Goal: Navigation & Orientation: Find specific page/section

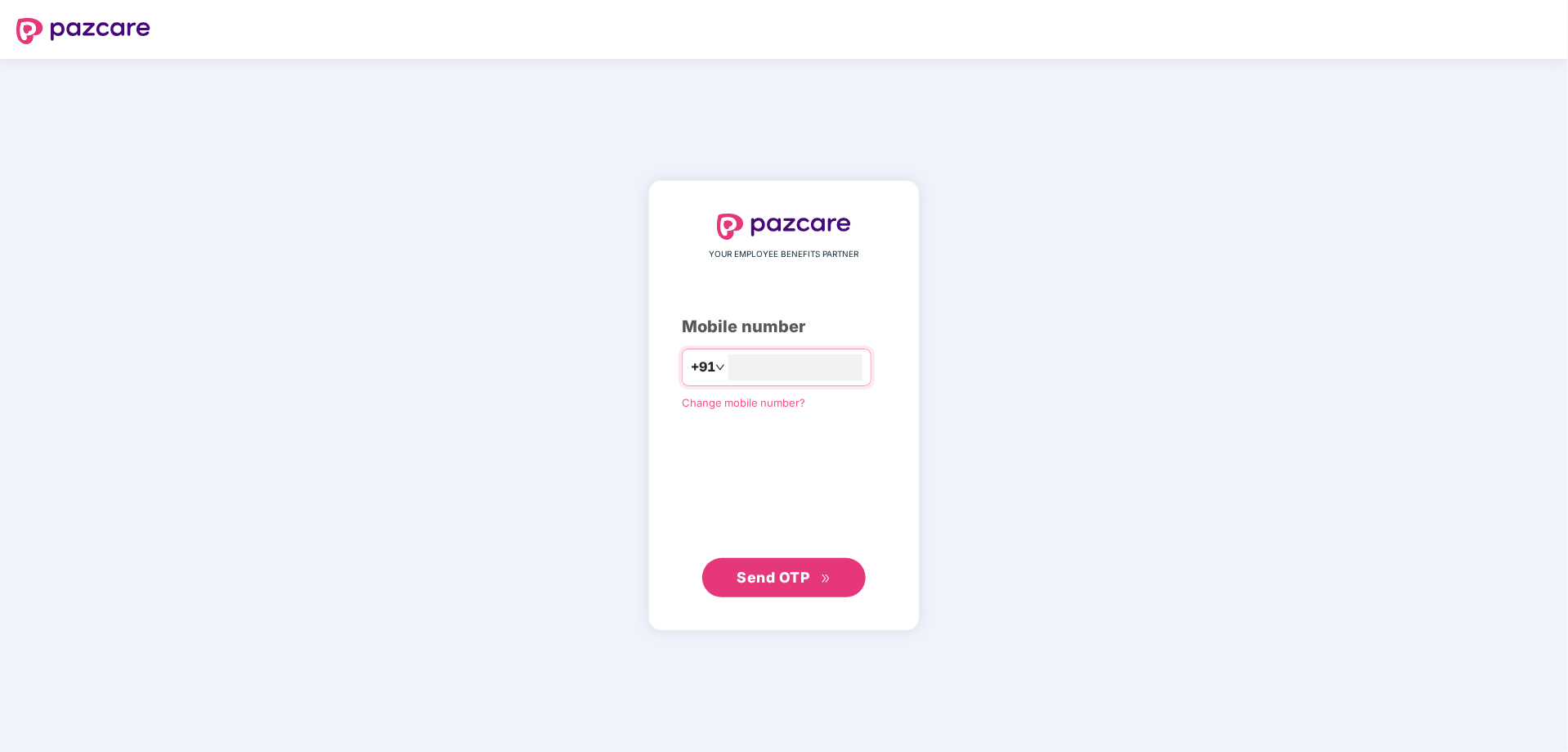
type input "**********"
click at [800, 570] on span "Send OTP" at bounding box center [773, 576] width 72 height 17
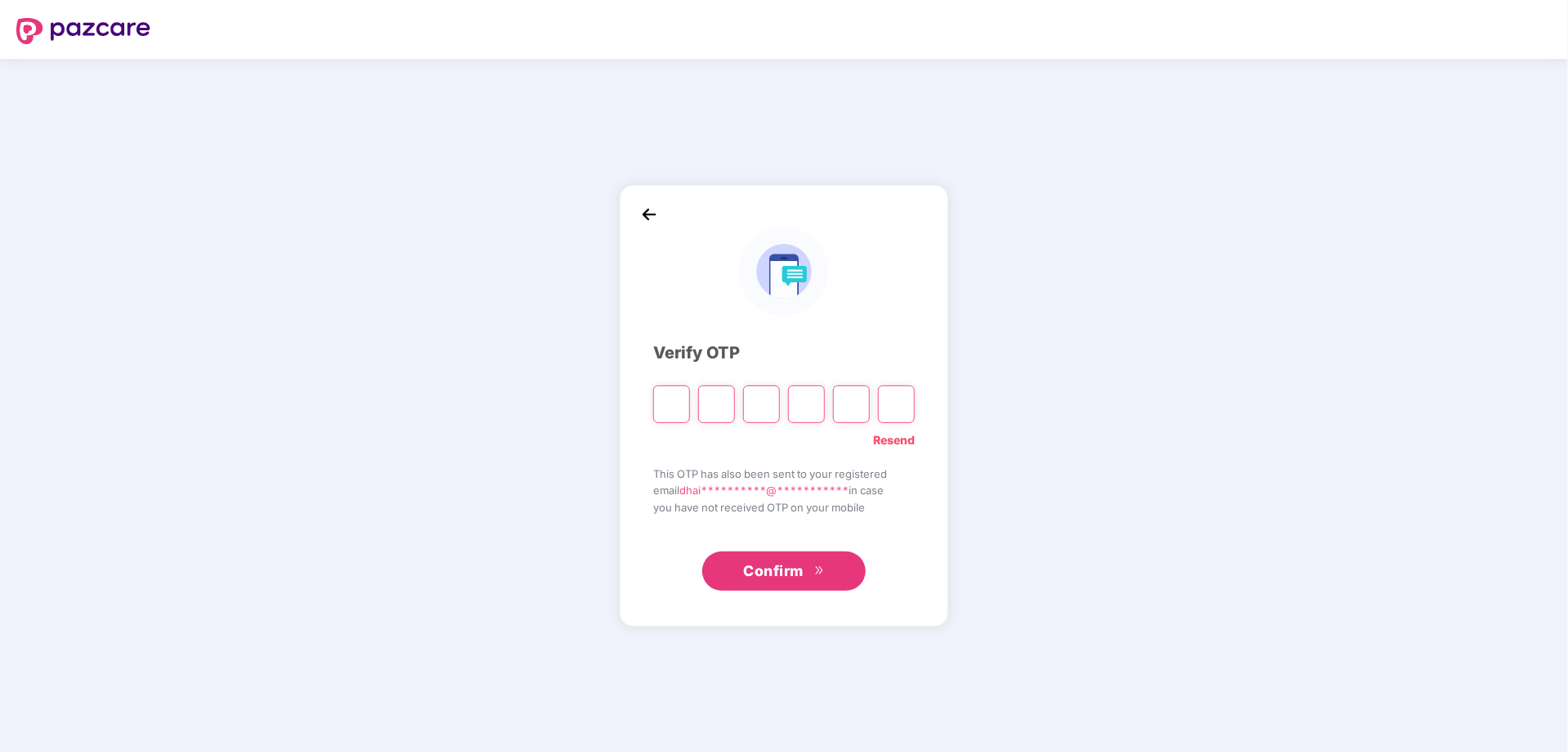
type input "*"
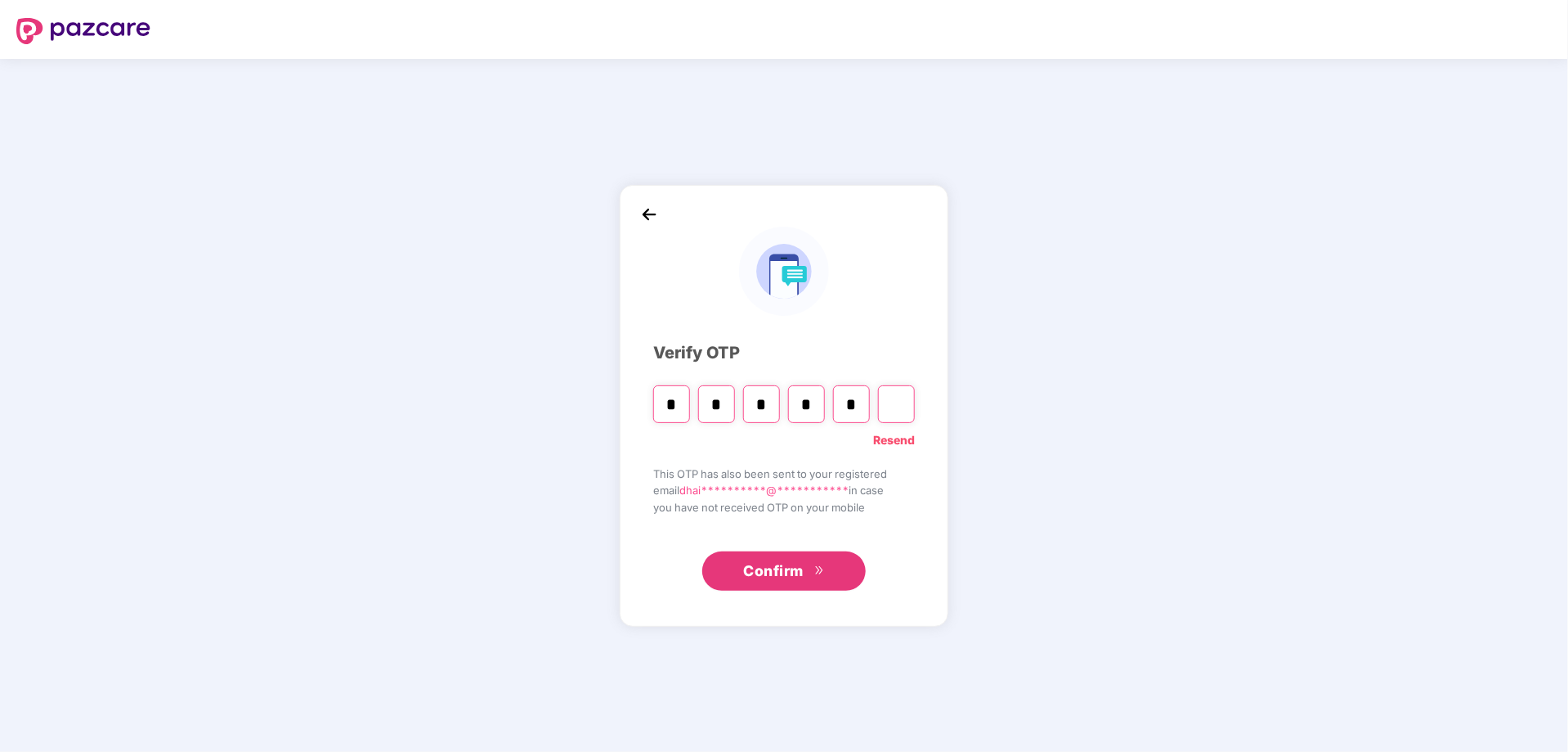
type input "*"
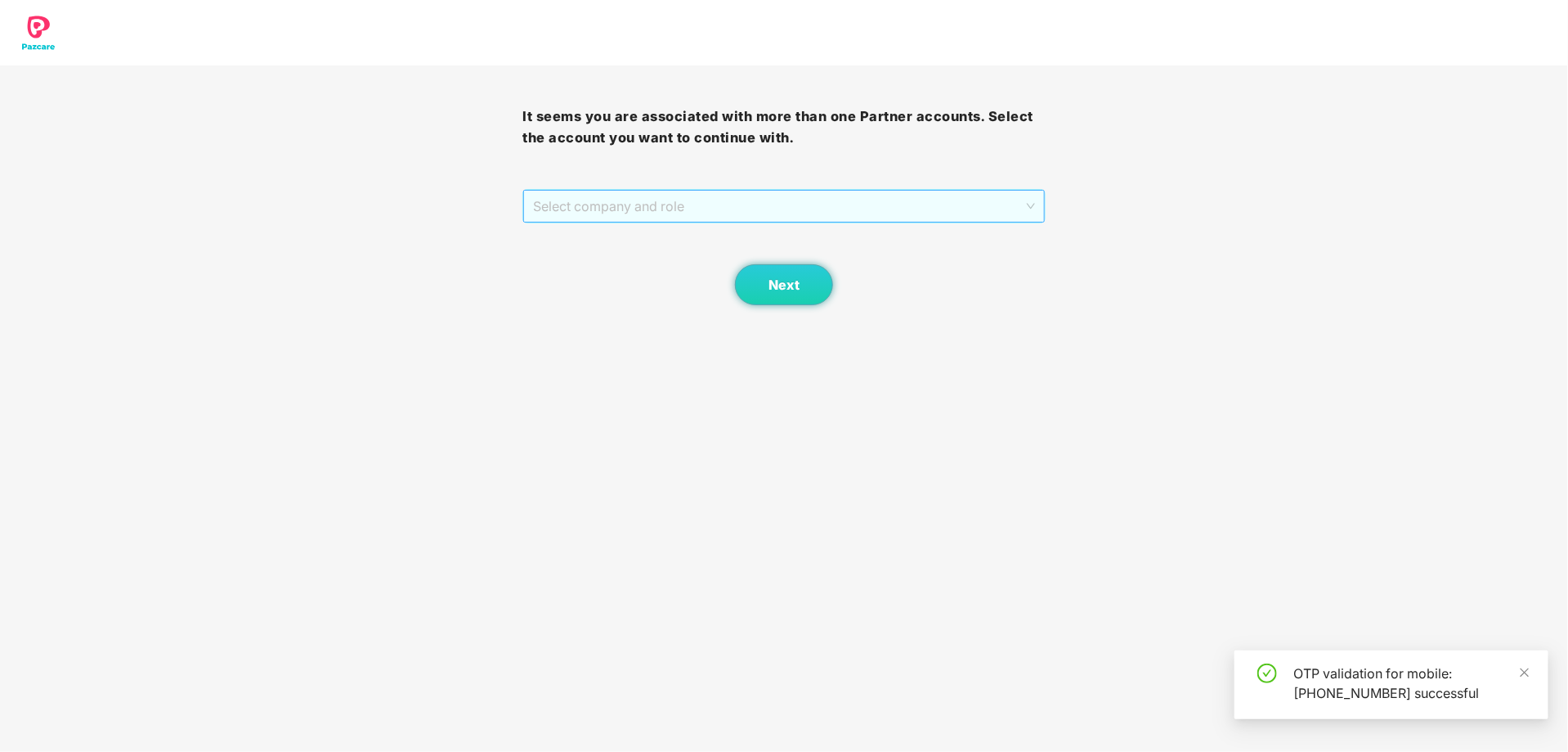
click at [688, 208] on span "Select company and role" at bounding box center [783, 206] width 502 height 31
click at [620, 242] on div "Pazcare - SALES" at bounding box center [784, 238] width 503 height 18
click at [781, 292] on button "Next" at bounding box center [784, 284] width 98 height 41
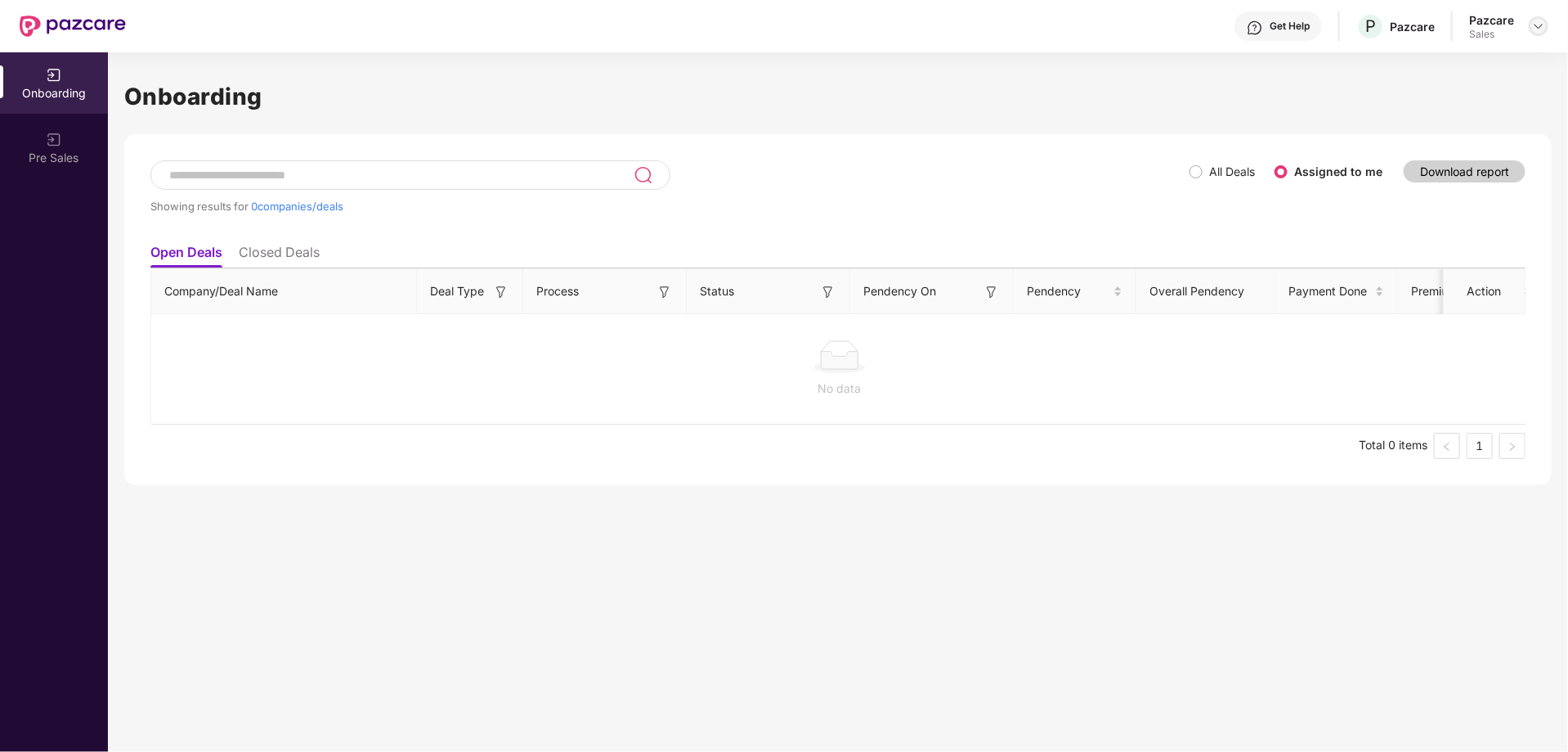
click at [1538, 21] on img at bounding box center [1538, 26] width 13 height 13
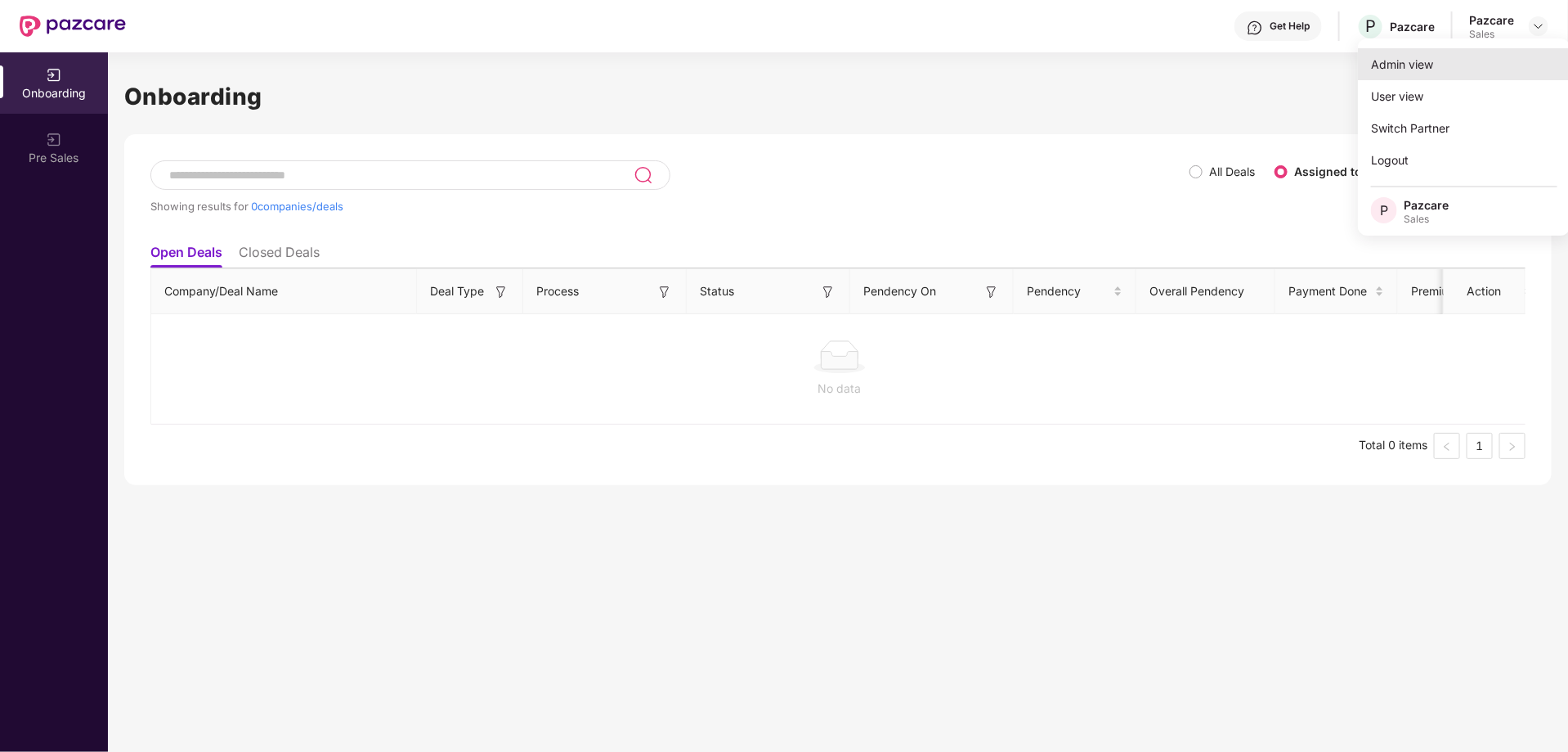
click at [1386, 60] on div "Admin view" at bounding box center [1464, 64] width 213 height 32
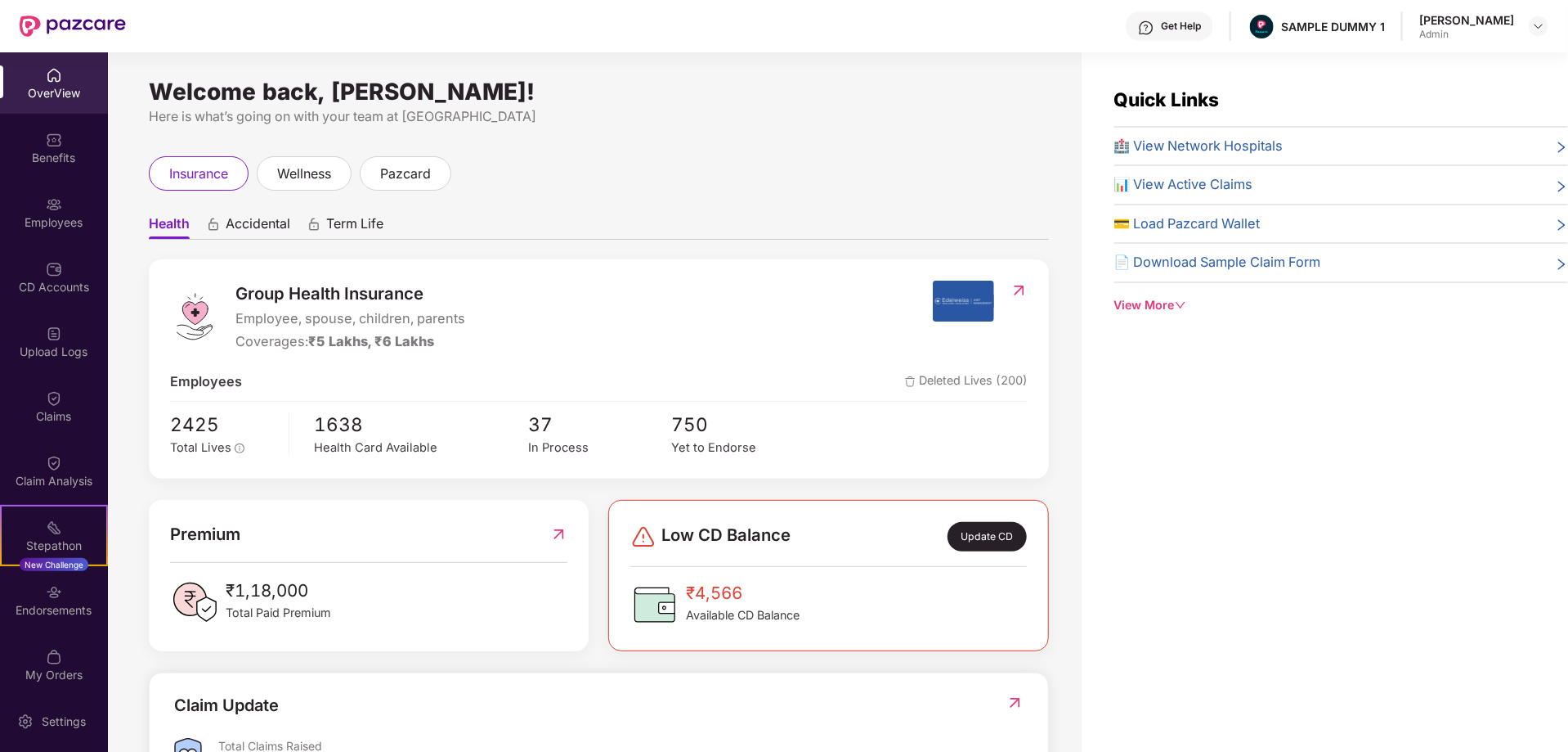
drag, startPoint x: 149, startPoint y: 91, endPoint x: 599, endPoint y: 79, distance: 450.2
click at [599, 79] on div "Welcome back, [PERSON_NAME]! Here is what’s going on with your team at Pazcare …" at bounding box center [594, 412] width 974 height 719
drag, startPoint x: 1266, startPoint y: 24, endPoint x: 1373, endPoint y: 25, distance: 107.0
click at [1373, 25] on div "Get Help SAMPLE DUMMY 1 Dhairya Mohan Shukla Admin" at bounding box center [838, 26] width 1423 height 53
click at [912, 110] on div "Here is what’s going on with your team at Pazcare" at bounding box center [598, 116] width 900 height 21
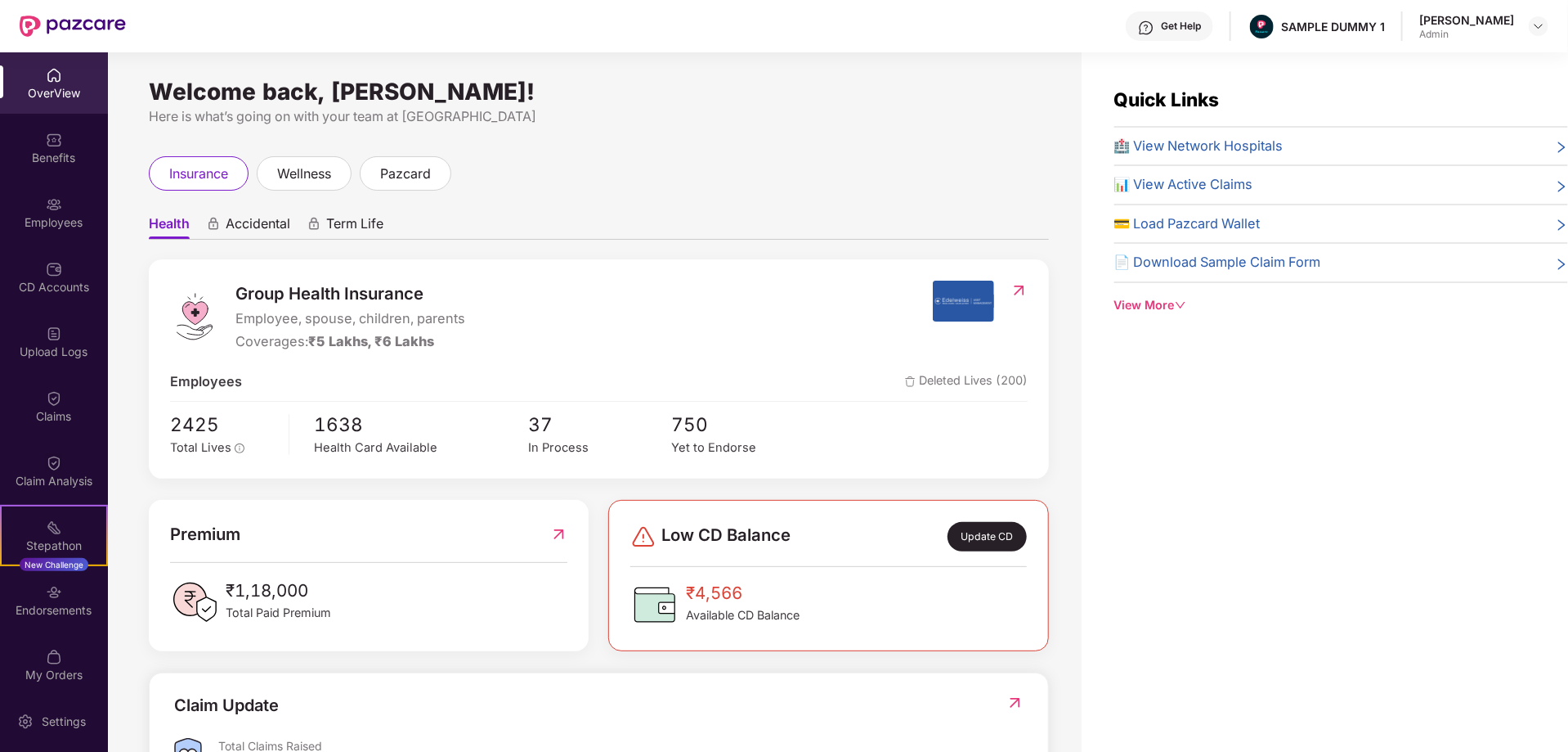
scroll to position [111, 0]
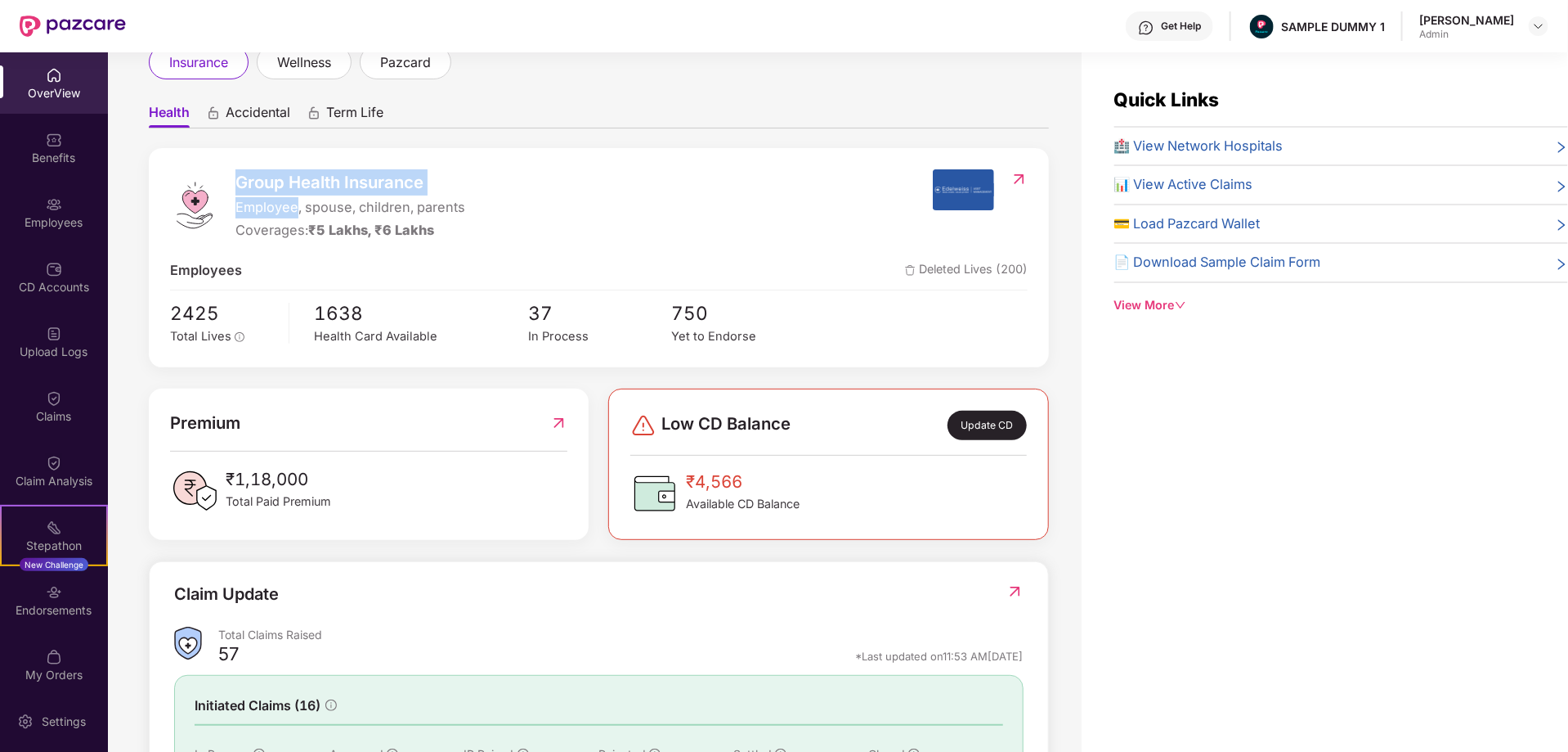
drag, startPoint x: 233, startPoint y: 186, endPoint x: 292, endPoint y: 211, distance: 64.1
click at [292, 211] on div "Group Health Insurance Employee, spouse, children, parents Coverages: ₹5 Lakhs,…" at bounding box center [551, 205] width 763 height 72
drag, startPoint x: 238, startPoint y: 228, endPoint x: 468, endPoint y: 228, distance: 230.0
click at [468, 228] on div "Group Health Insurance Employee, spouse, children, parents Coverages: ₹5 Lakhs,…" at bounding box center [551, 205] width 763 height 72
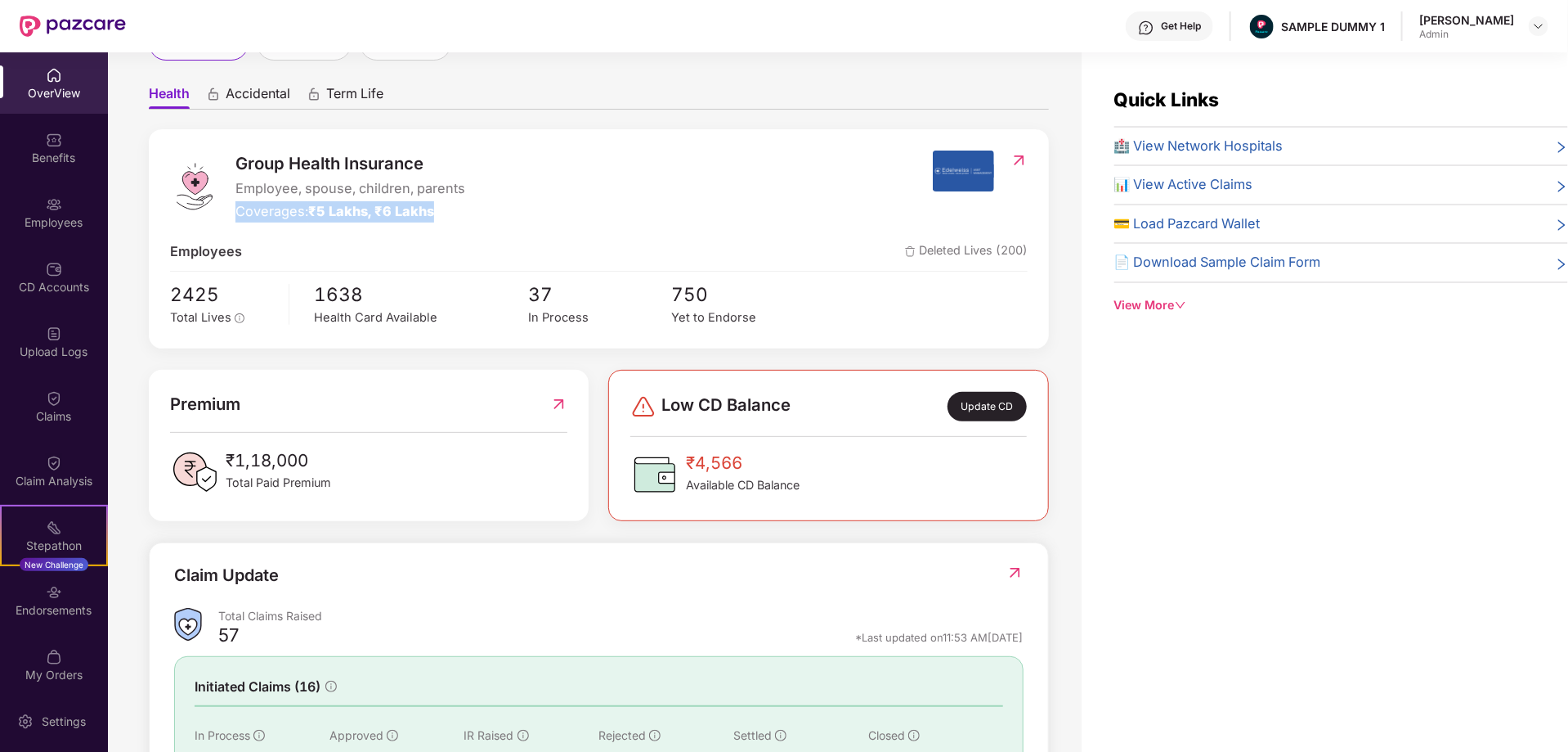
scroll to position [0, 0]
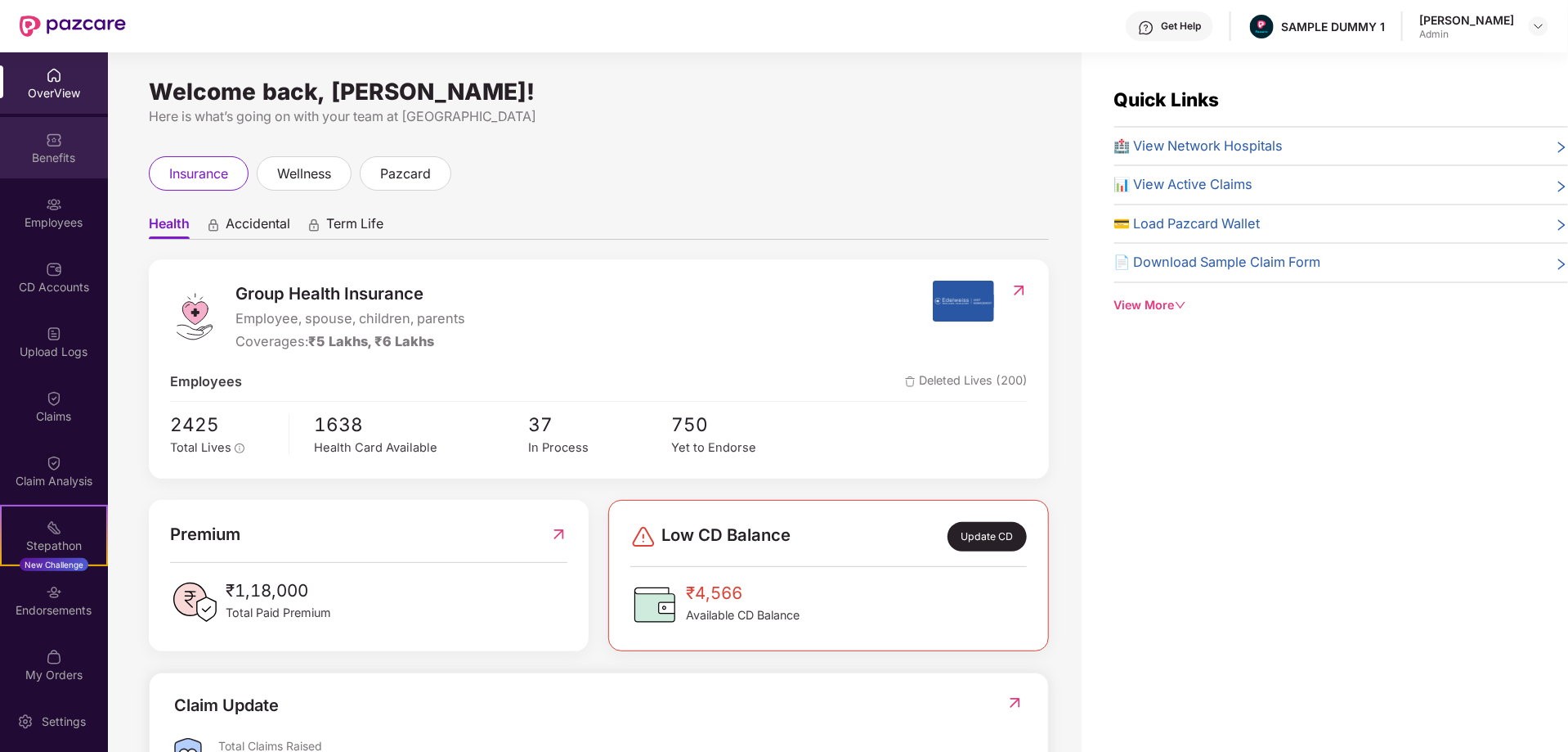
click at [44, 164] on div "Benefits" at bounding box center [54, 157] width 108 height 16
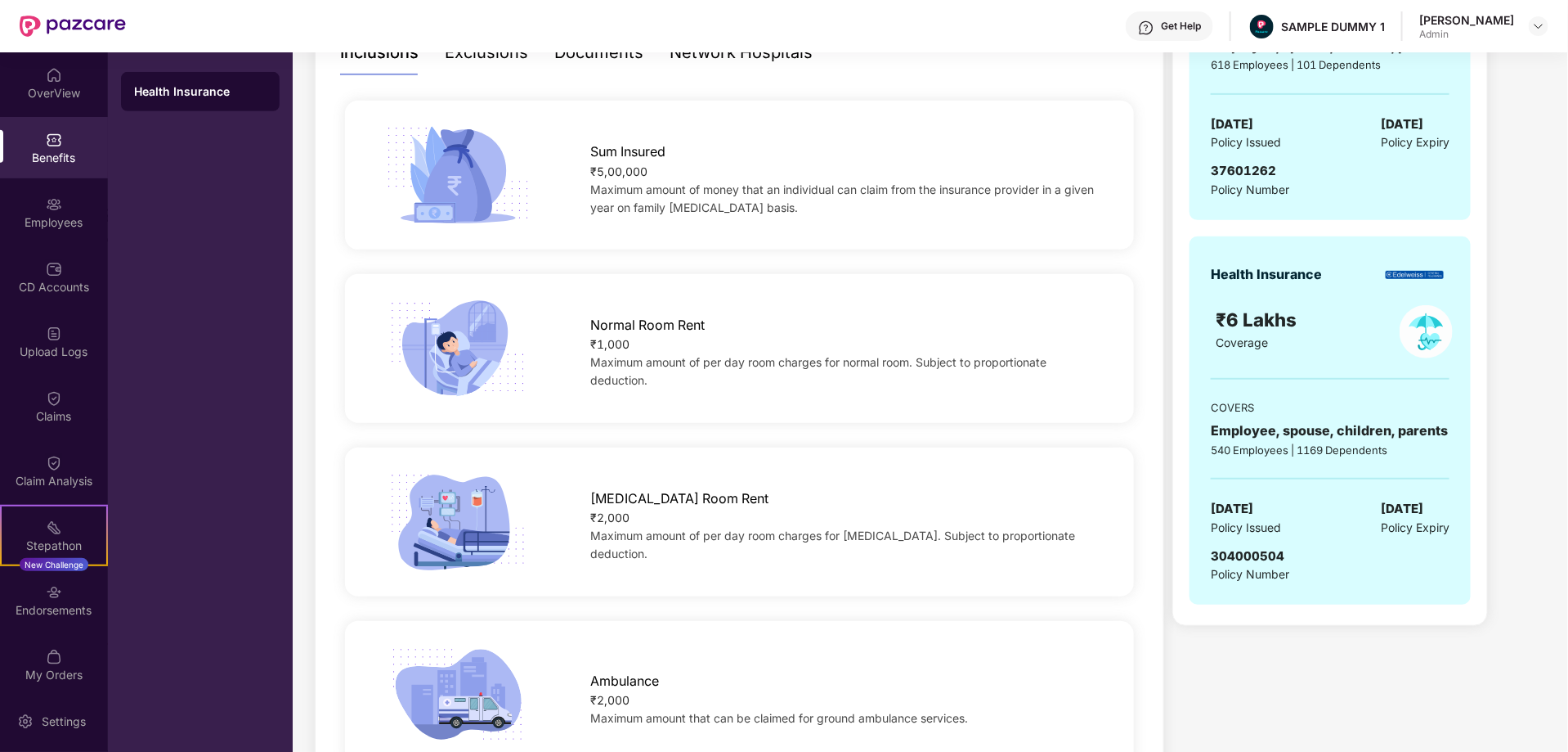
scroll to position [254, 0]
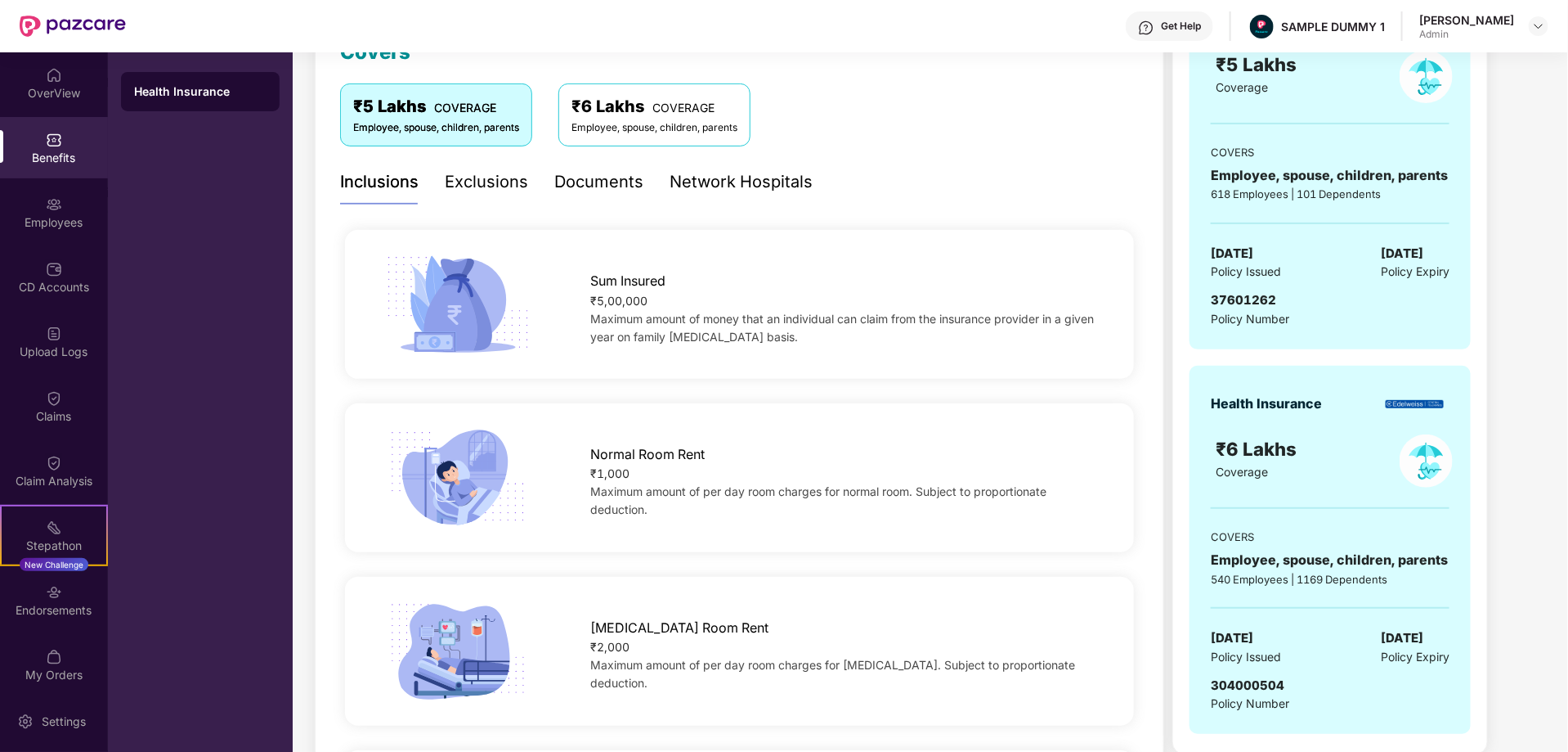
click at [478, 191] on div "Exclusions" at bounding box center [486, 182] width 83 height 25
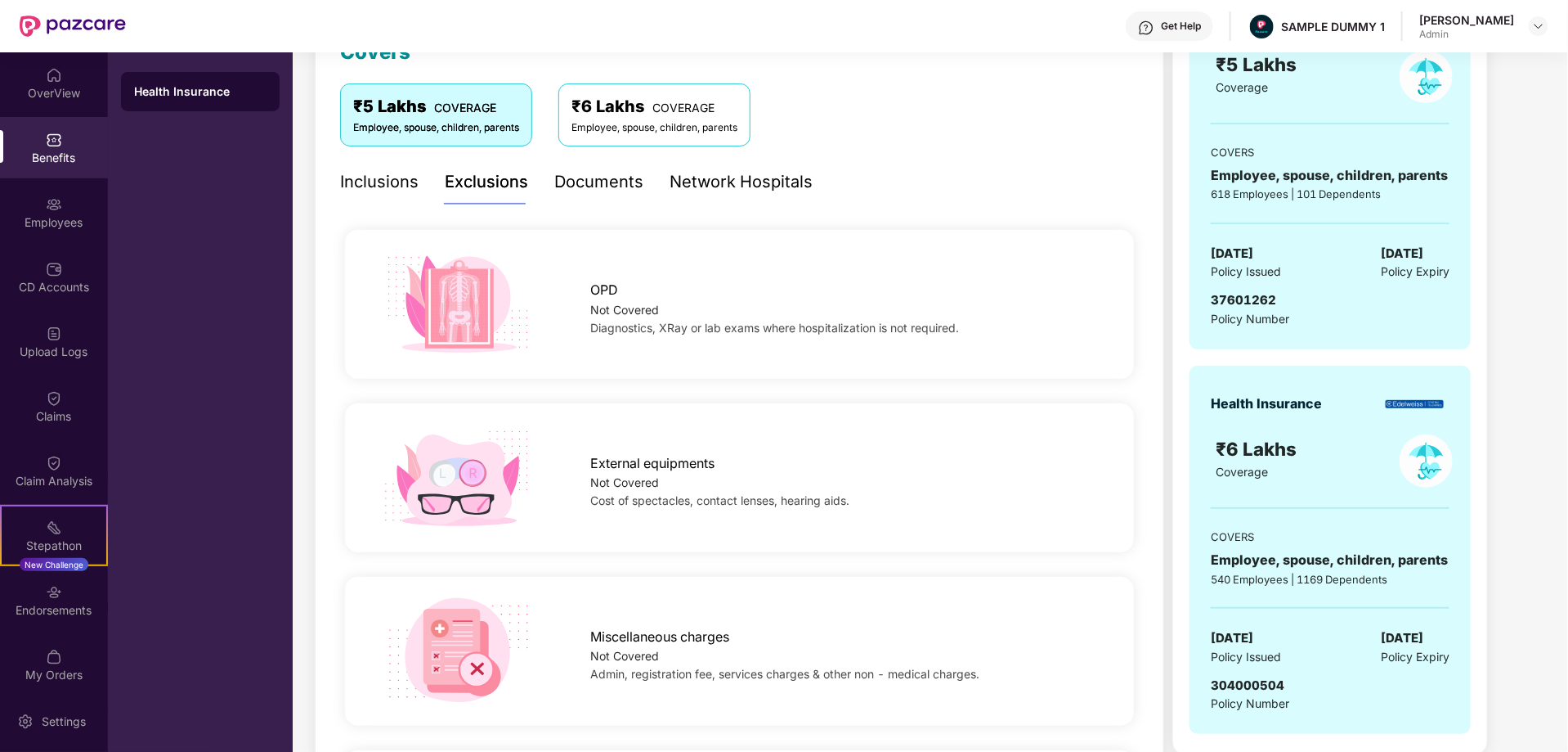
click at [589, 182] on div "Documents" at bounding box center [599, 182] width 89 height 25
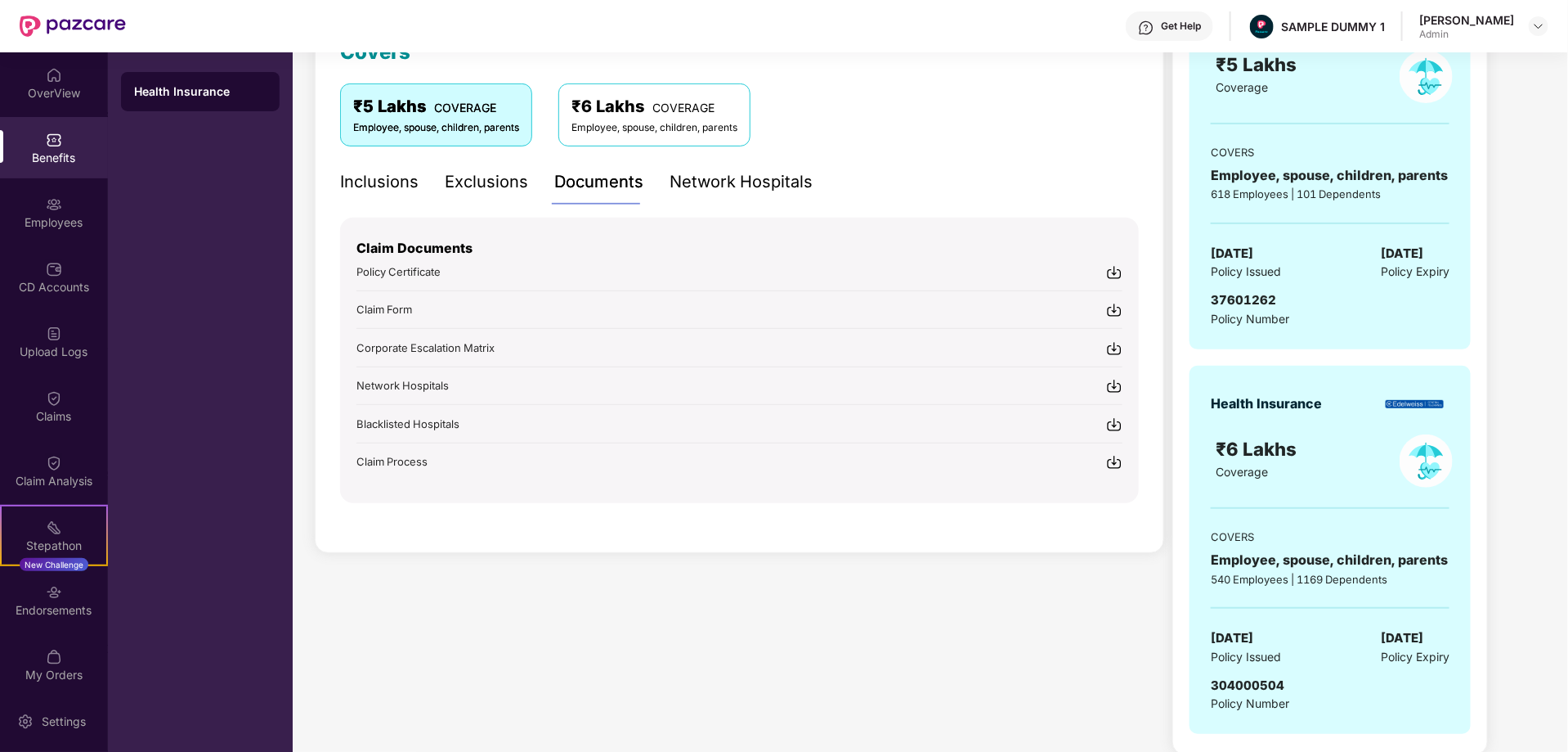
click at [725, 185] on div "Network Hospitals" at bounding box center [741, 182] width 143 height 25
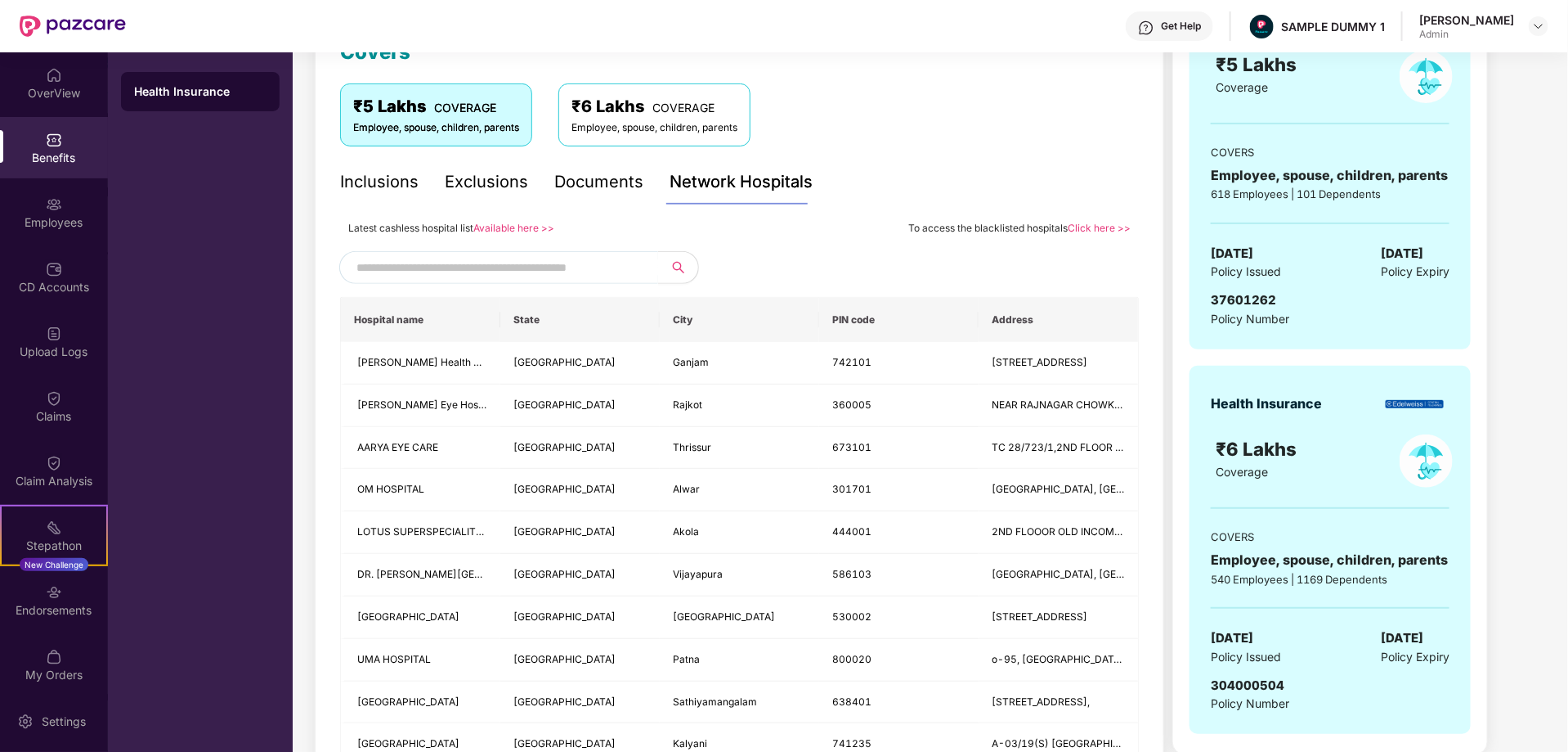
click at [551, 260] on input "text" at bounding box center [496, 266] width 280 height 24
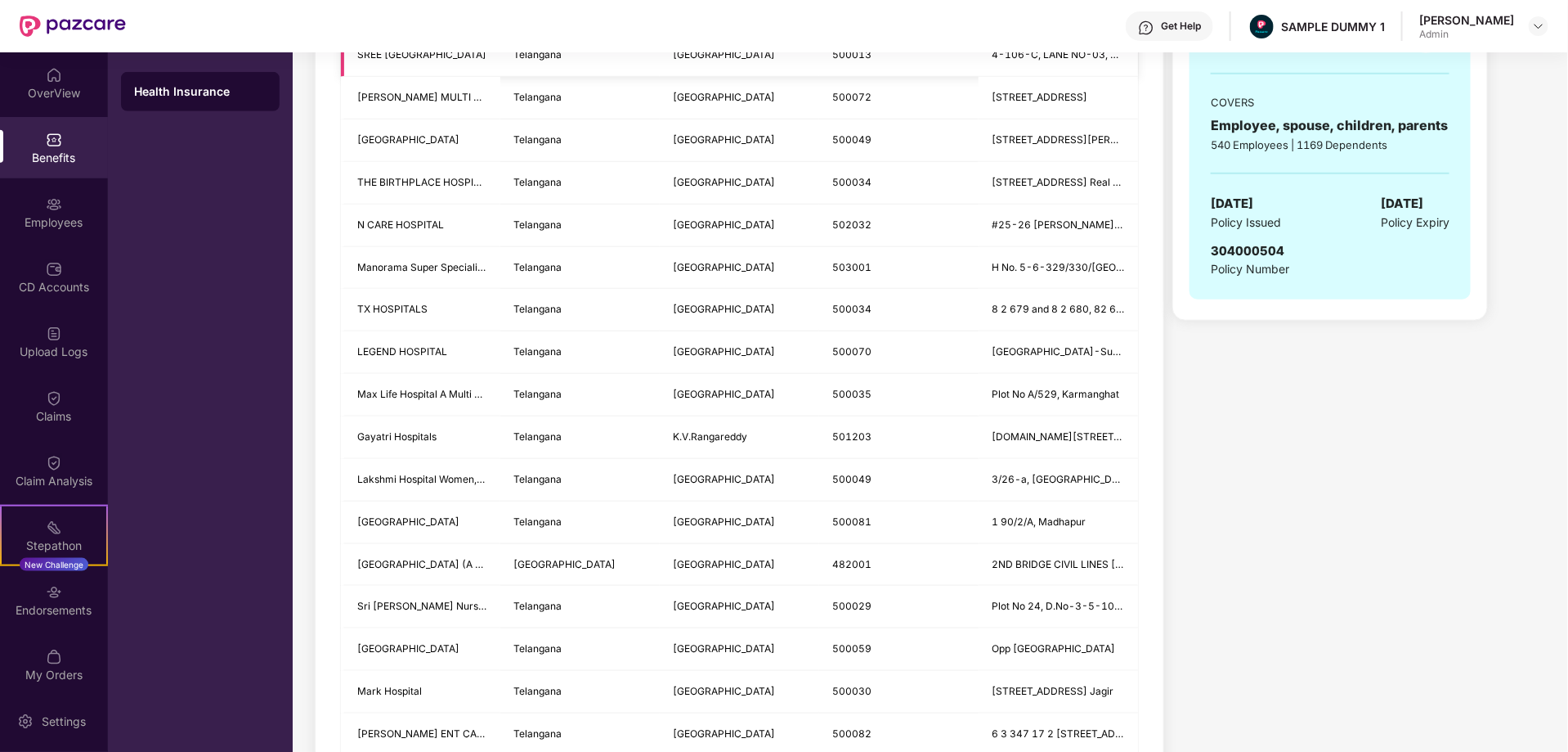
scroll to position [1195, 0]
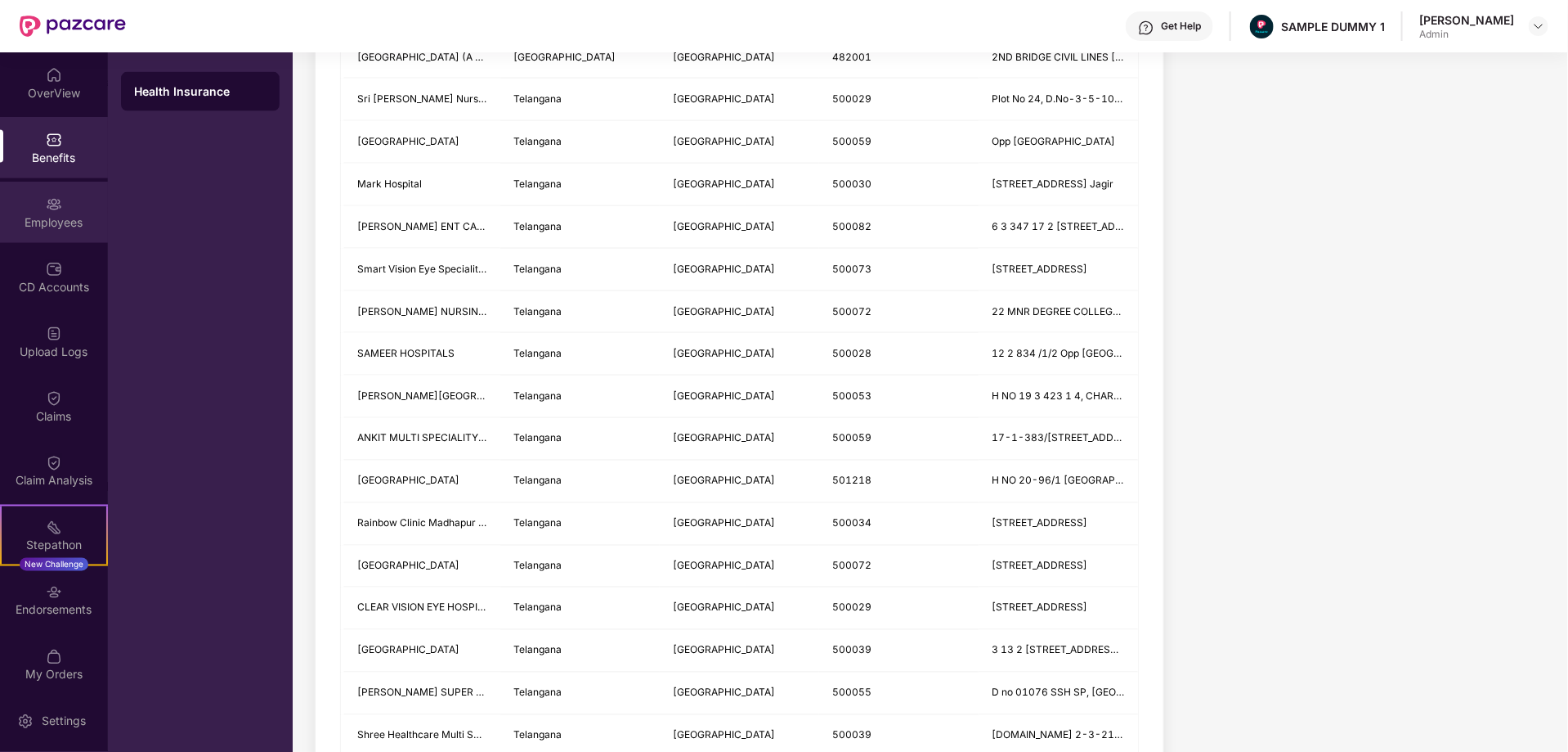
type input "*********"
click at [45, 217] on div "Employees" at bounding box center [54, 223] width 108 height 16
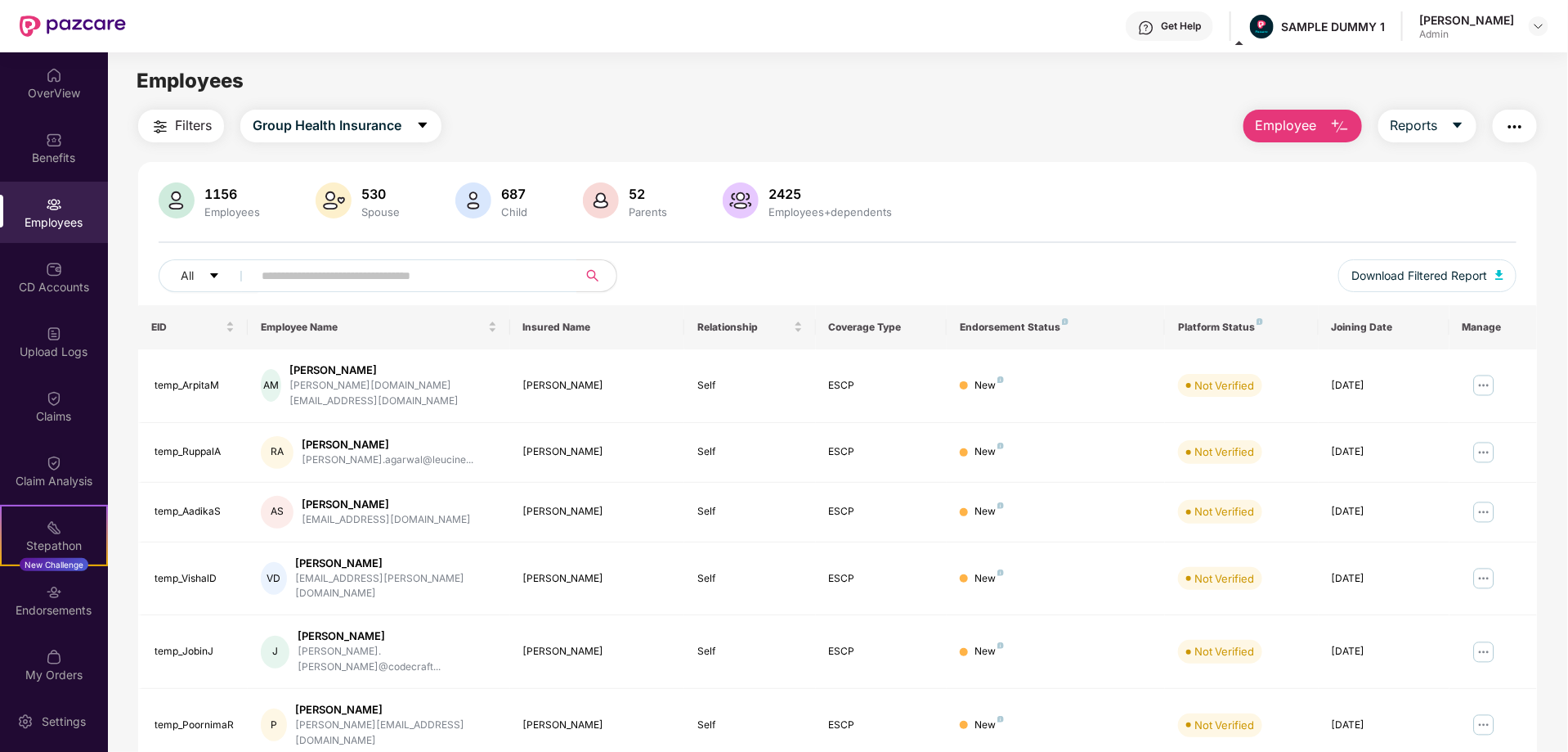
click at [1296, 120] on span "Employee" at bounding box center [1286, 125] width 62 height 21
click at [1429, 123] on span "Reports" at bounding box center [1414, 125] width 47 height 21
click at [1504, 119] on button "button" at bounding box center [1514, 126] width 44 height 33
click at [44, 279] on div "CD Accounts" at bounding box center [54, 287] width 108 height 16
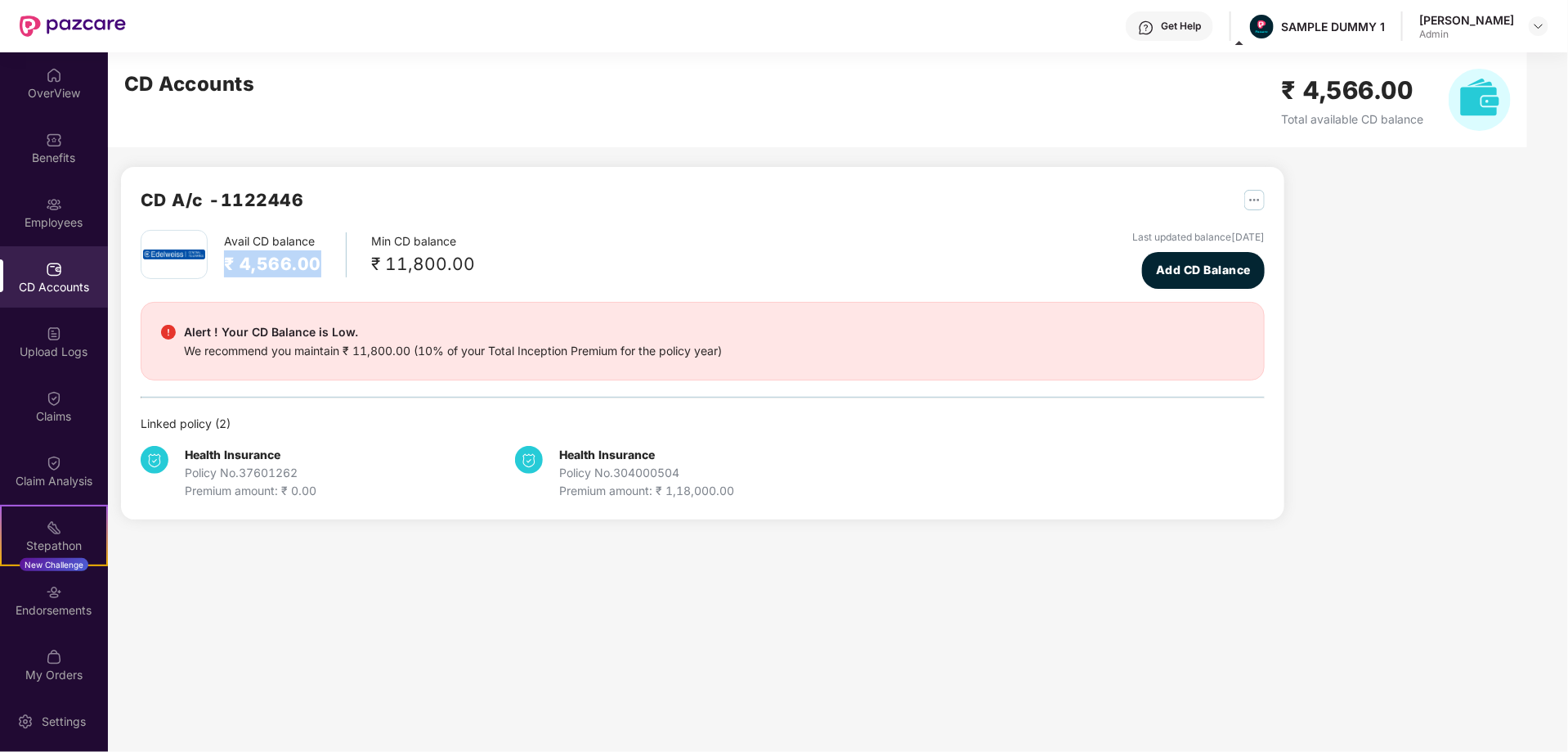
drag, startPoint x: 223, startPoint y: 260, endPoint x: 330, endPoint y: 270, distance: 107.5
click at [330, 270] on div "Avail CD balance ₹ 4,566.00 Min CD balance ₹ 11,800.00" at bounding box center [308, 254] width 334 height 49
click at [1195, 267] on span "Add CD Balance" at bounding box center [1203, 270] width 95 height 18
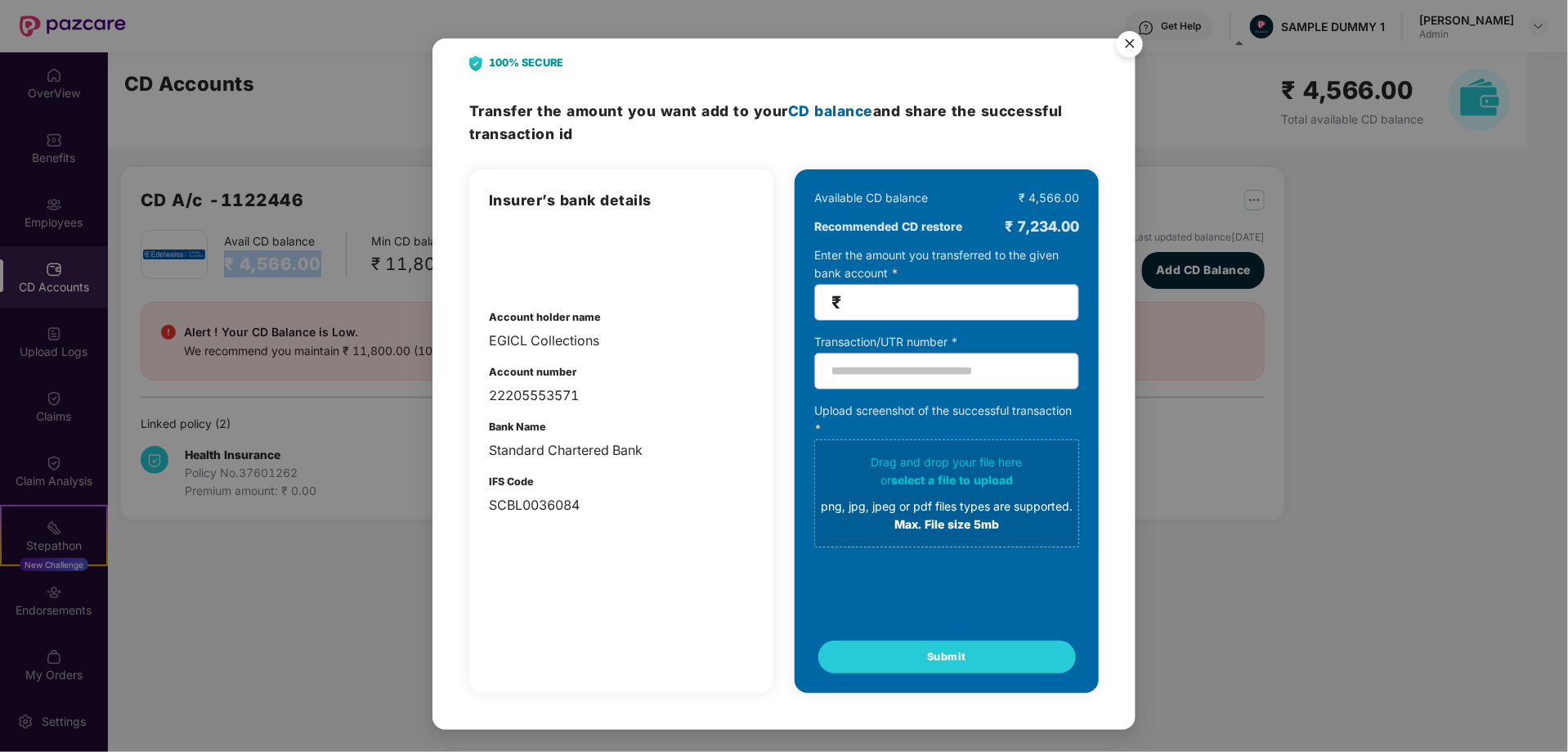
click at [1135, 36] on img "Close" at bounding box center [1129, 46] width 46 height 46
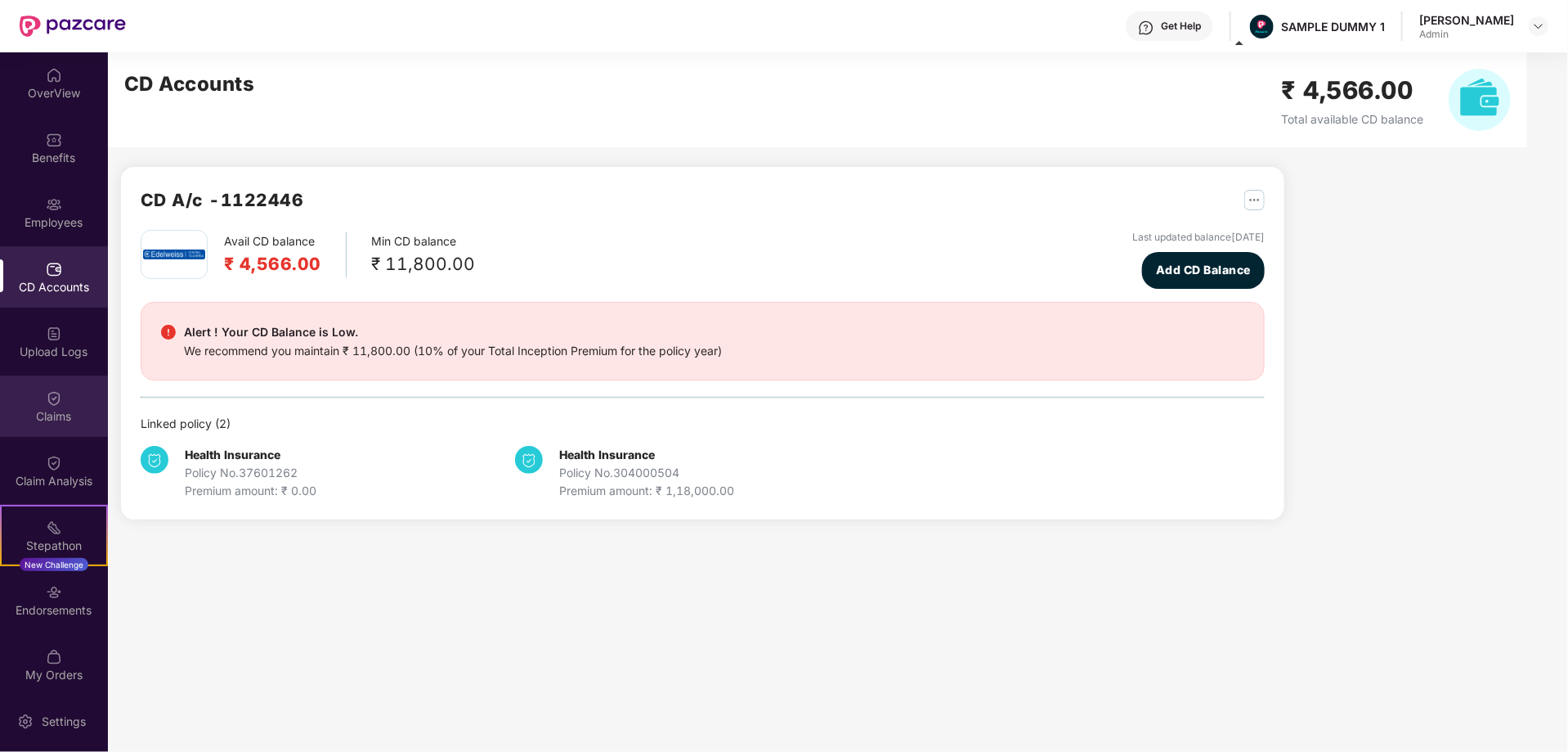
click at [24, 408] on div "Claims" at bounding box center [54, 416] width 108 height 16
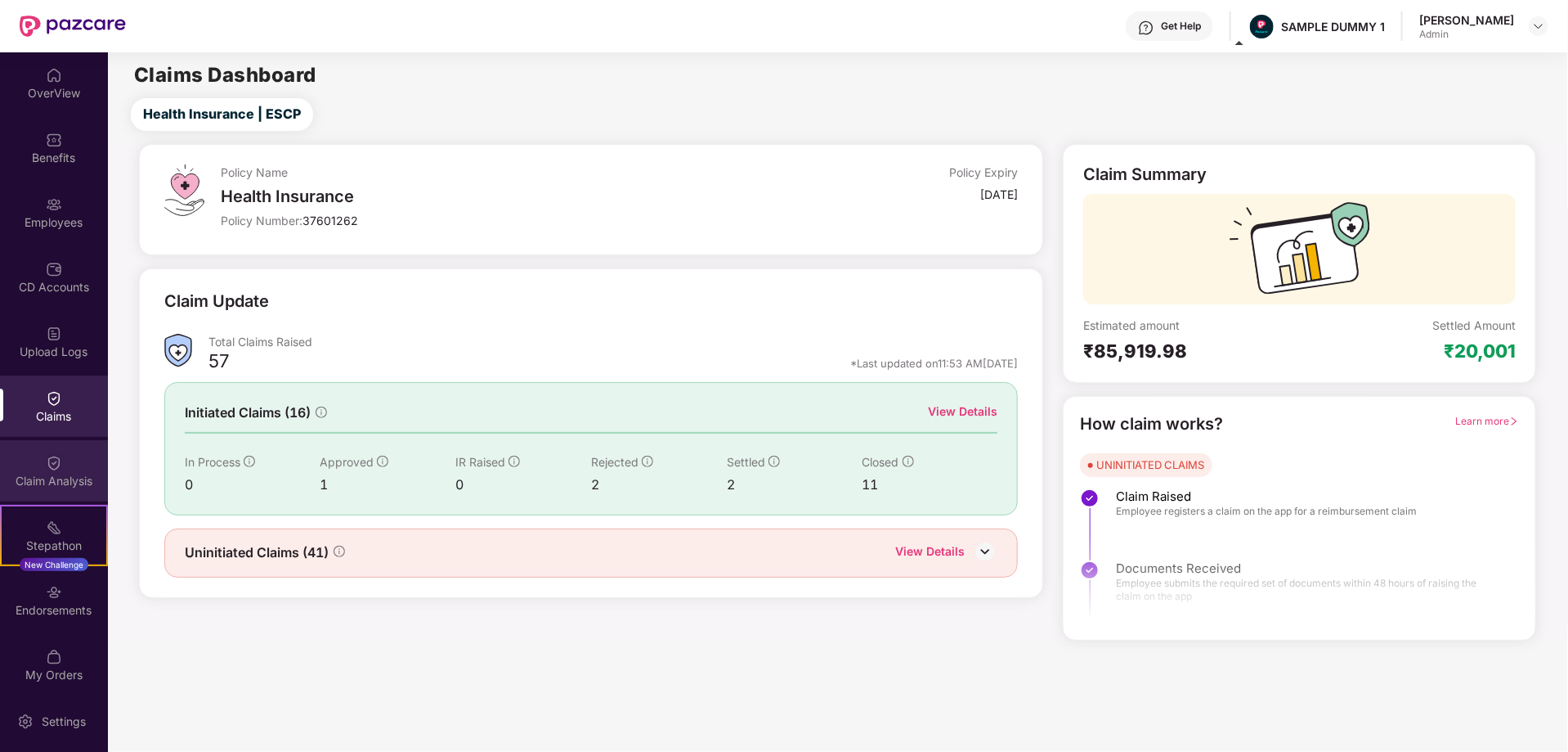
click at [31, 461] on div "Claim Analysis" at bounding box center [54, 470] width 108 height 62
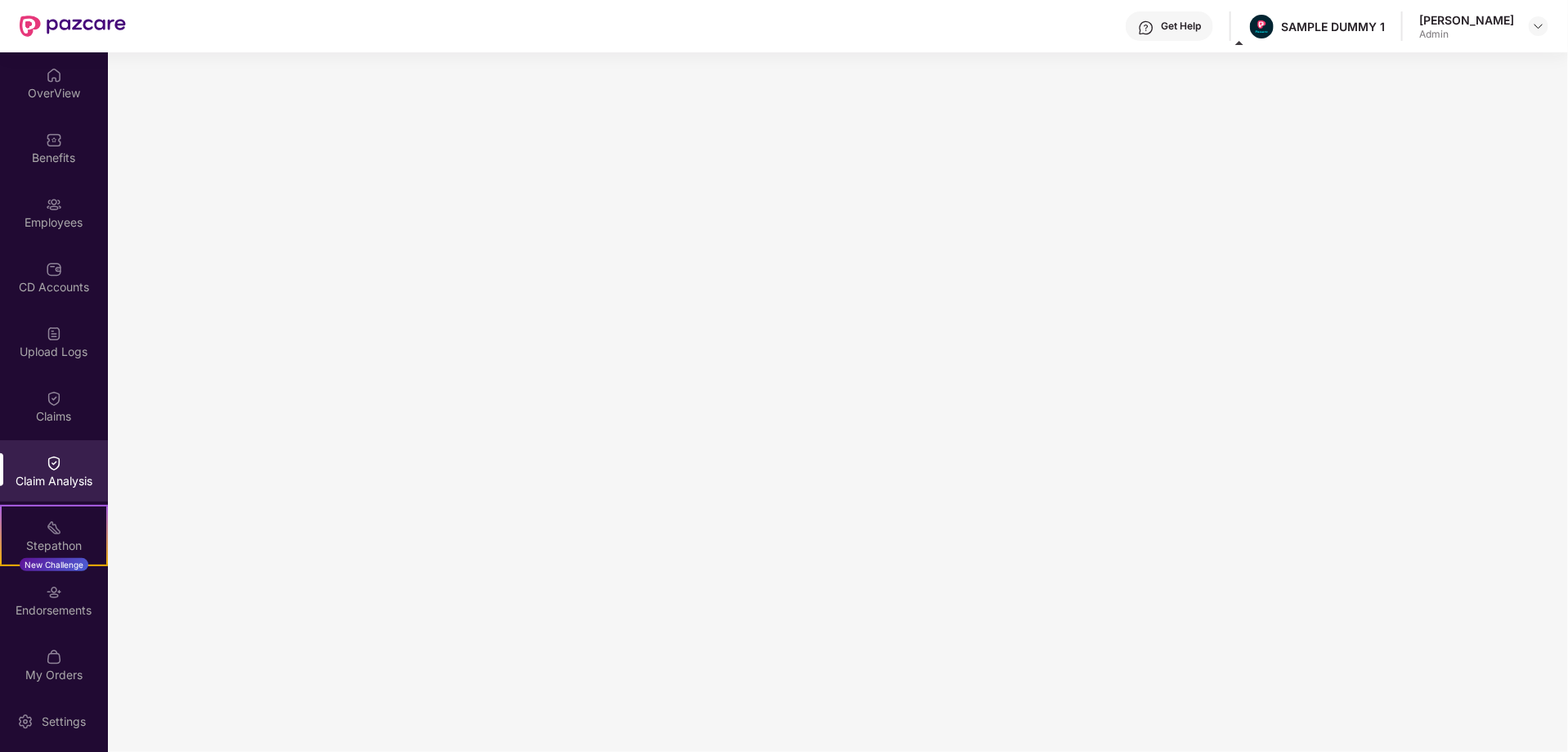
click at [1161, 27] on div "Get Help" at bounding box center [1181, 26] width 40 height 13
